Goal: Task Accomplishment & Management: Manage account settings

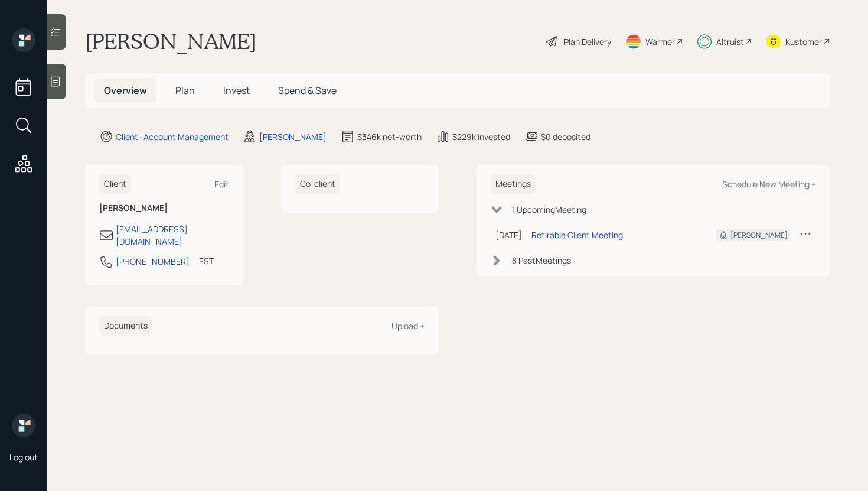
click at [60, 31] on icon at bounding box center [56, 32] width 12 height 12
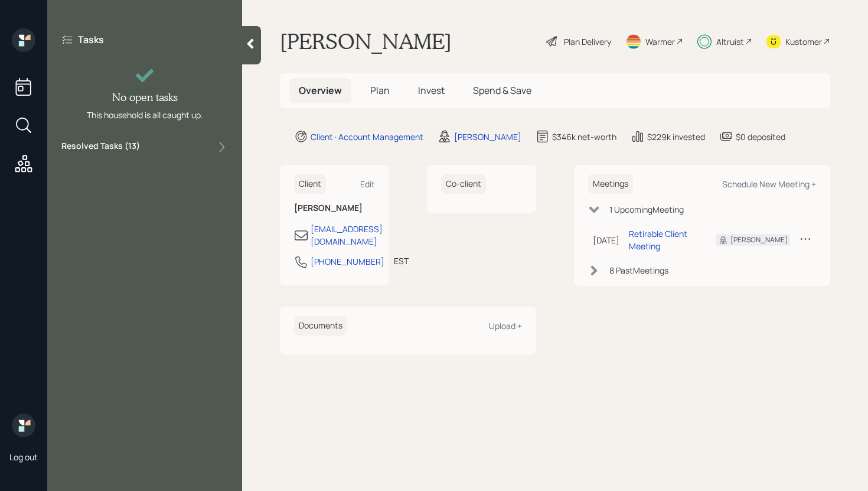
click at [194, 146] on div "Resolved Tasks ( 13 )" at bounding box center [144, 147] width 167 height 14
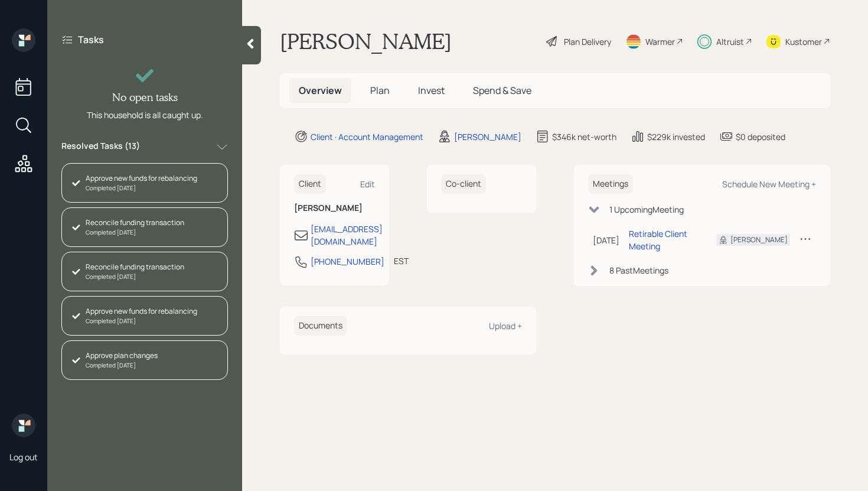
scroll to position [350, 0]
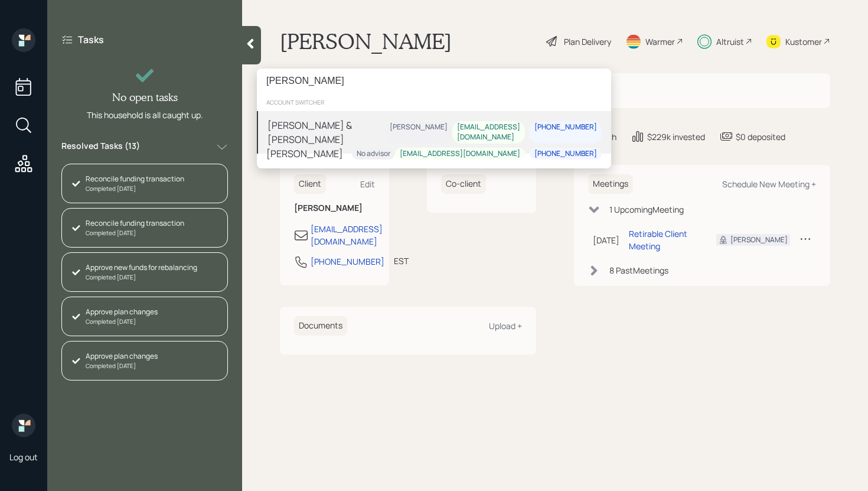
type input "[PERSON_NAME]"
click at [350, 123] on div "[PERSON_NAME] & [PERSON_NAME]" at bounding box center [325, 132] width 117 height 28
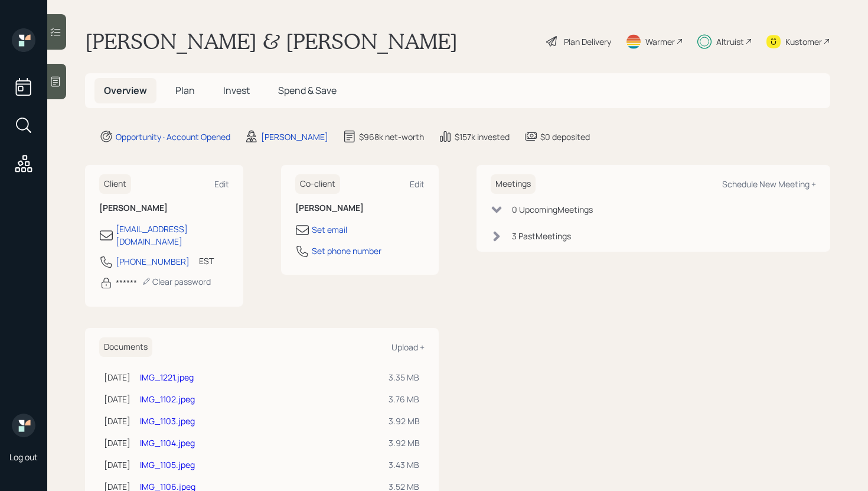
click at [61, 32] on icon at bounding box center [56, 32] width 12 height 12
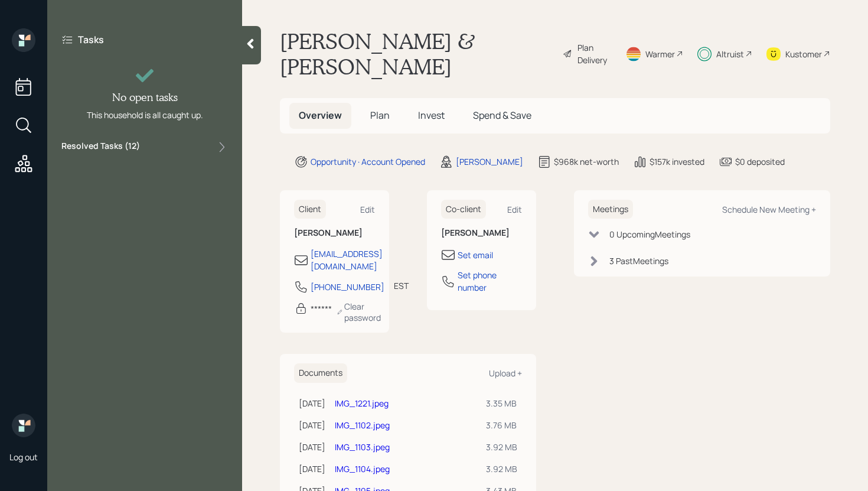
click at [163, 152] on div "Resolved Tasks ( 12 )" at bounding box center [144, 147] width 167 height 14
